Goal: Register for event/course

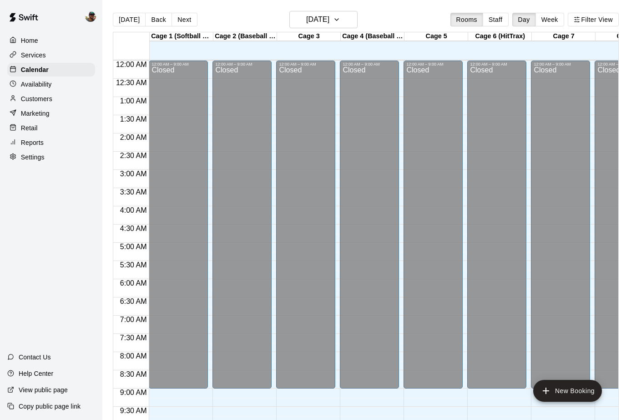
scroll to position [447, 0]
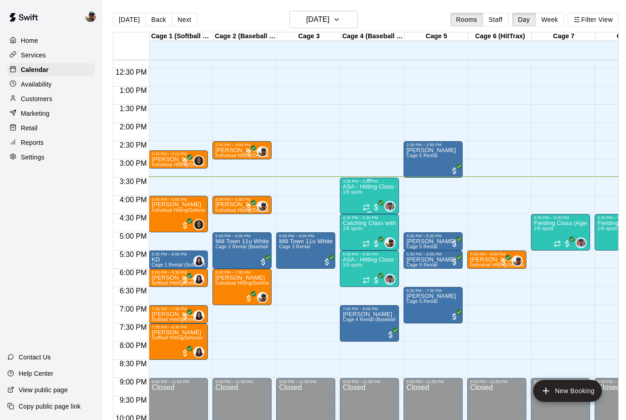
click at [375, 187] on p "ASA - Hitting Class with [PERSON_NAME] (8U-10U)" at bounding box center [370, 187] width 54 height 0
click at [356, 218] on img "edit" at bounding box center [352, 218] width 10 height 10
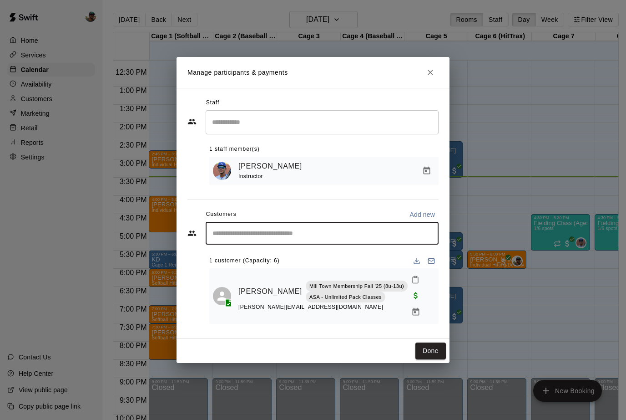
click at [253, 236] on input "Start typing to search customers..." at bounding box center [322, 233] width 225 height 9
type input "**********"
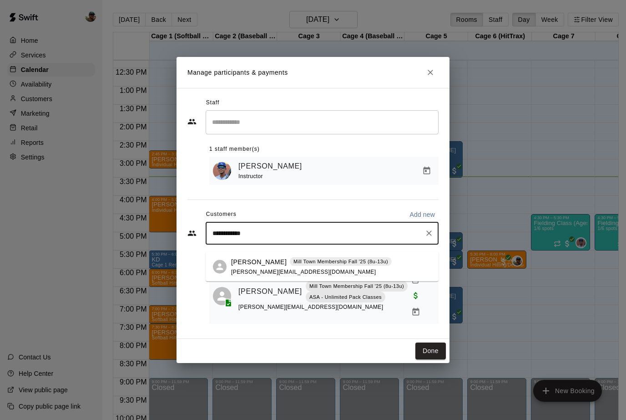
click at [252, 270] on span "[PERSON_NAME][EMAIL_ADDRESS][DOMAIN_NAME]" at bounding box center [303, 271] width 145 height 6
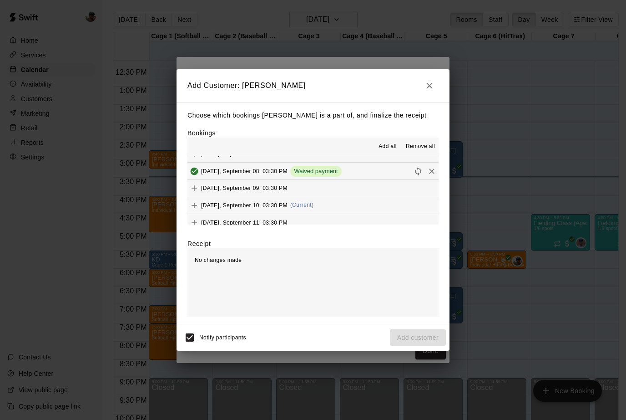
scroll to position [165, 0]
click at [193, 200] on icon "Add" at bounding box center [194, 204] width 9 height 9
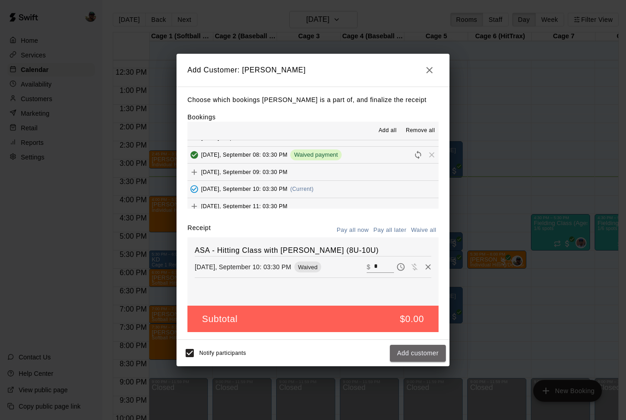
click at [417, 355] on button "Add customer" at bounding box center [418, 353] width 56 height 17
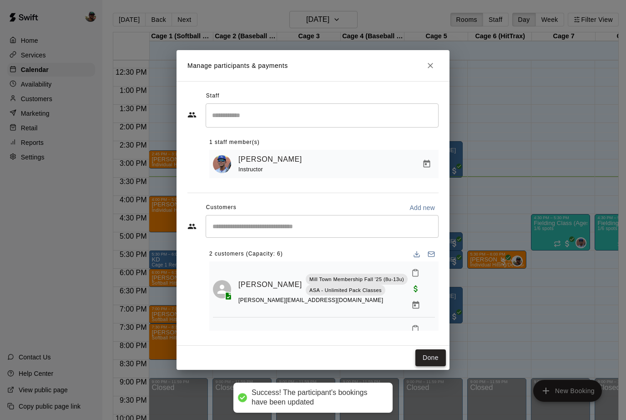
click at [427, 358] on button "Done" at bounding box center [431, 357] width 30 height 17
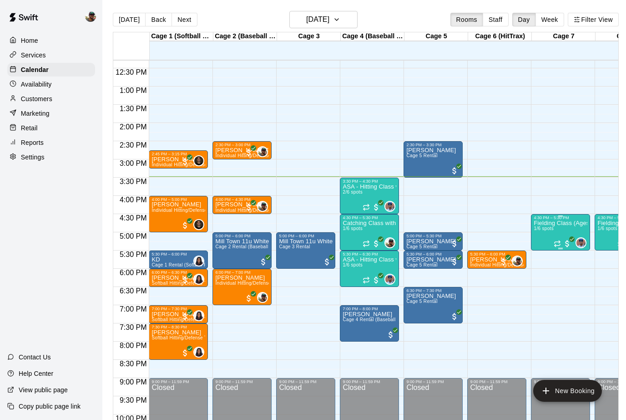
click at [544, 252] on img "edit" at bounding box center [544, 252] width 10 height 10
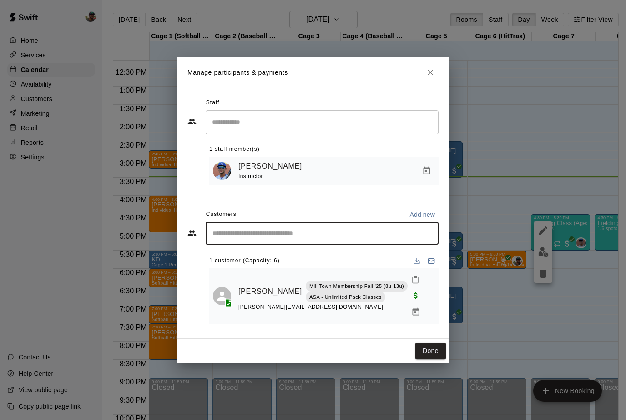
click at [304, 238] on input "Start typing to search customers..." at bounding box center [322, 233] width 225 height 9
type input "**********"
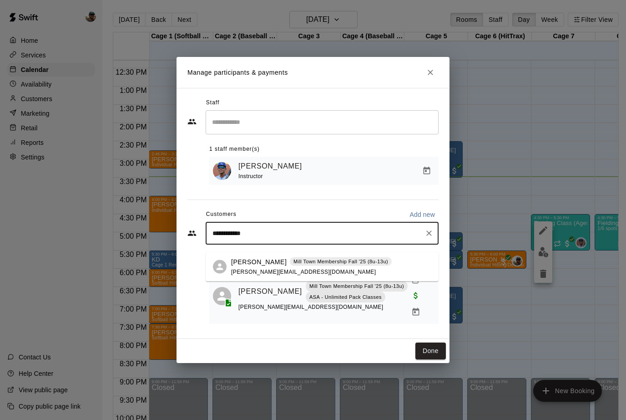
click at [256, 271] on span "[PERSON_NAME][EMAIL_ADDRESS][DOMAIN_NAME]" at bounding box center [303, 271] width 145 height 6
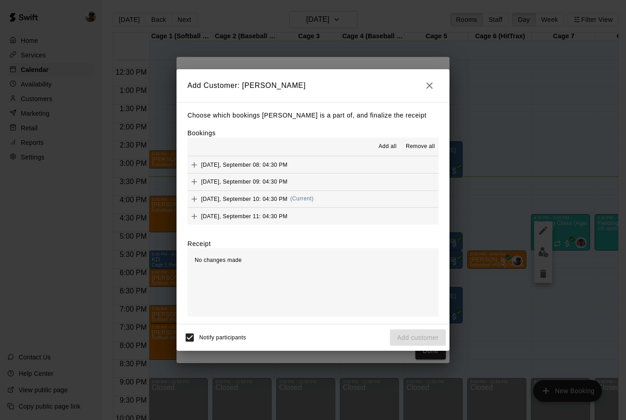
scroll to position [172, 0]
click at [193, 194] on icon "Add" at bounding box center [194, 198] width 9 height 9
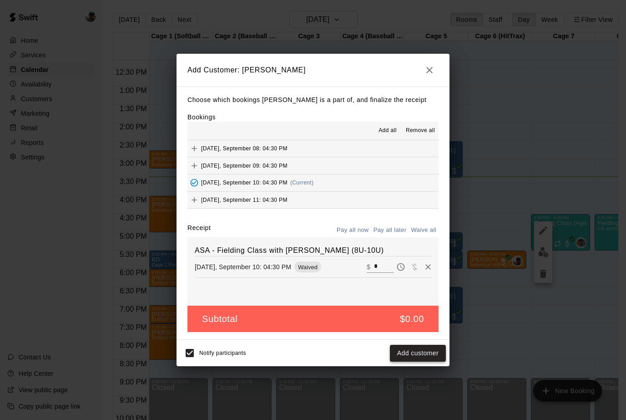
click at [420, 355] on button "Add customer" at bounding box center [418, 353] width 56 height 17
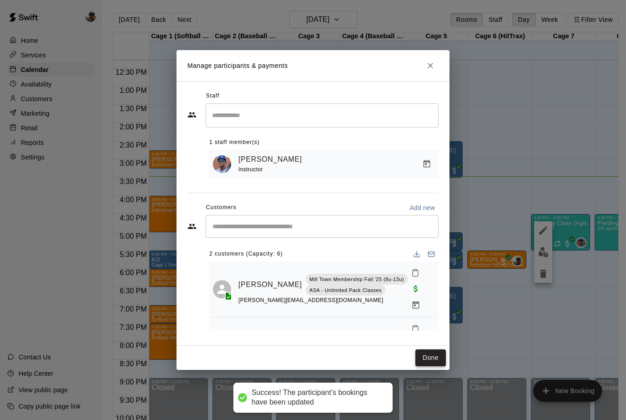
click at [433, 363] on button "Done" at bounding box center [431, 357] width 30 height 17
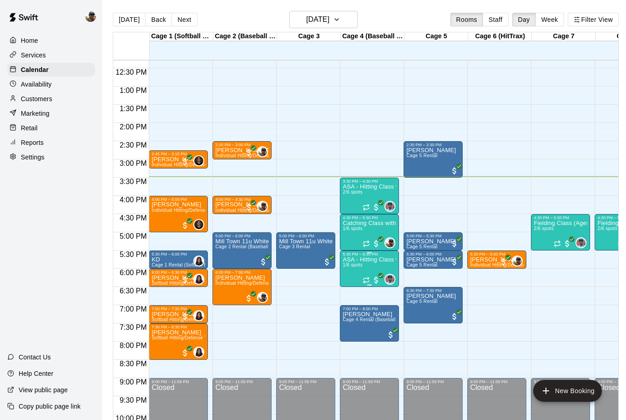
click at [352, 286] on img "edit" at bounding box center [352, 288] width 10 height 10
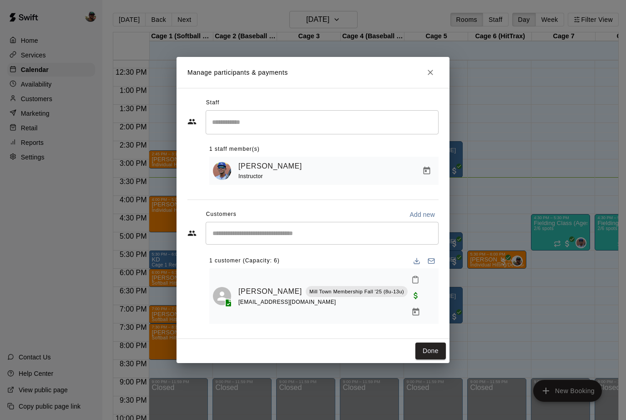
click at [433, 77] on icon "Close" at bounding box center [430, 72] width 9 height 9
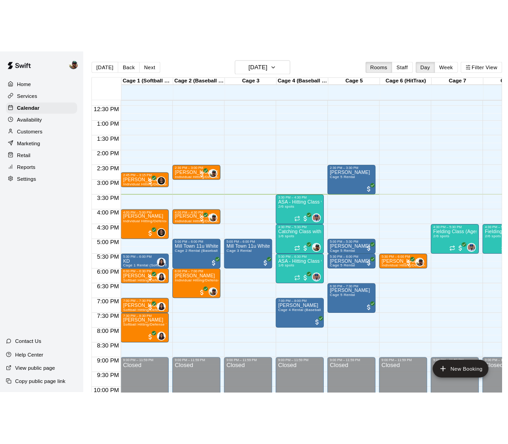
scroll to position [449, 0]
